Goal: Information Seeking & Learning: Learn about a topic

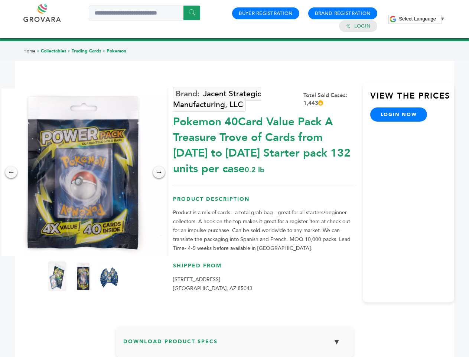
click at [422, 19] on span "Select Language" at bounding box center [417, 19] width 37 height 6
click at [83, 172] on img at bounding box center [83, 171] width 167 height 167
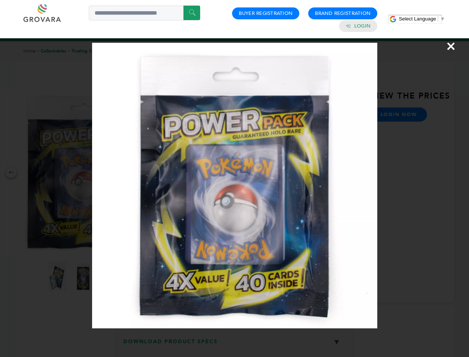
click at [11, 172] on div "×" at bounding box center [234, 178] width 469 height 357
click at [159, 172] on div "→" at bounding box center [159, 172] width 12 height 12
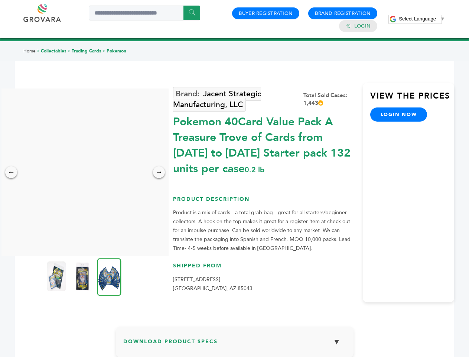
click at [57, 276] on img at bounding box center [56, 276] width 19 height 30
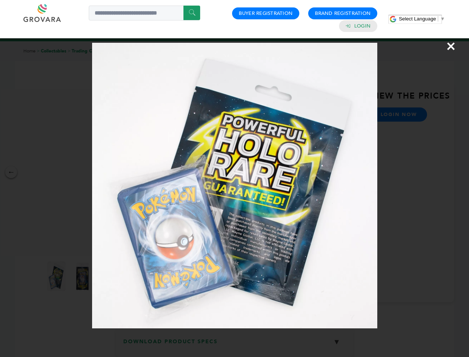
click at [83, 276] on div "×" at bounding box center [234, 178] width 469 height 357
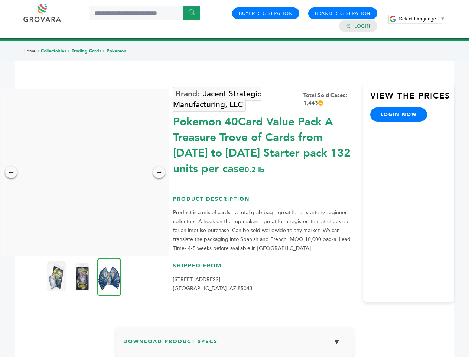
click at [109, 276] on img at bounding box center [109, 277] width 24 height 38
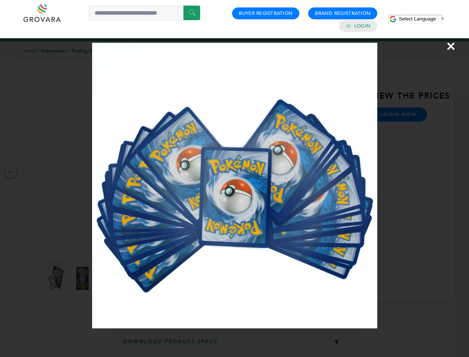
click at [235, 344] on div "×" at bounding box center [234, 178] width 469 height 357
